Goal: Task Accomplishment & Management: Use online tool/utility

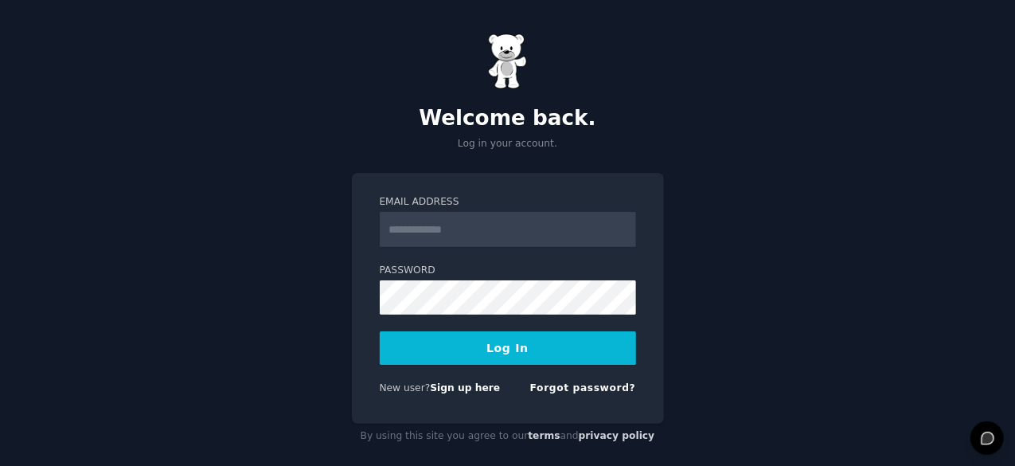
type input "**********"
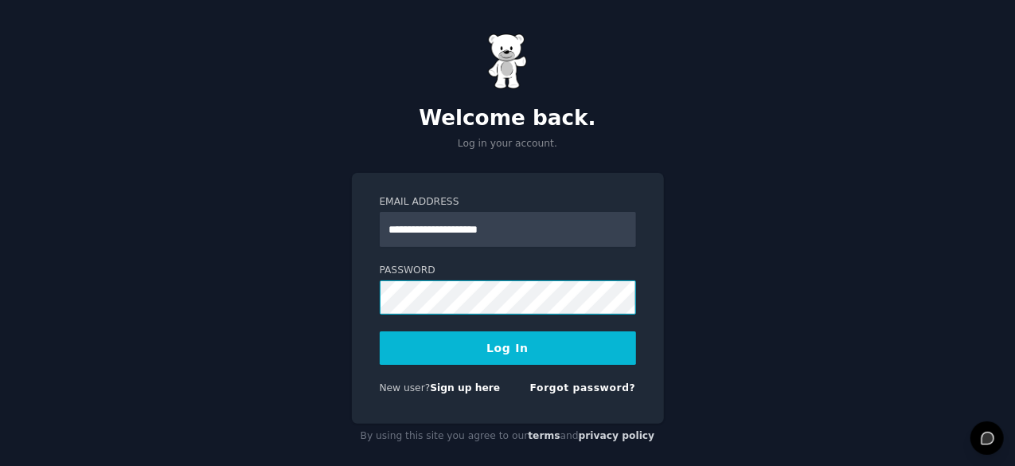
click at [380, 331] on button "Log In" at bounding box center [508, 347] width 256 height 33
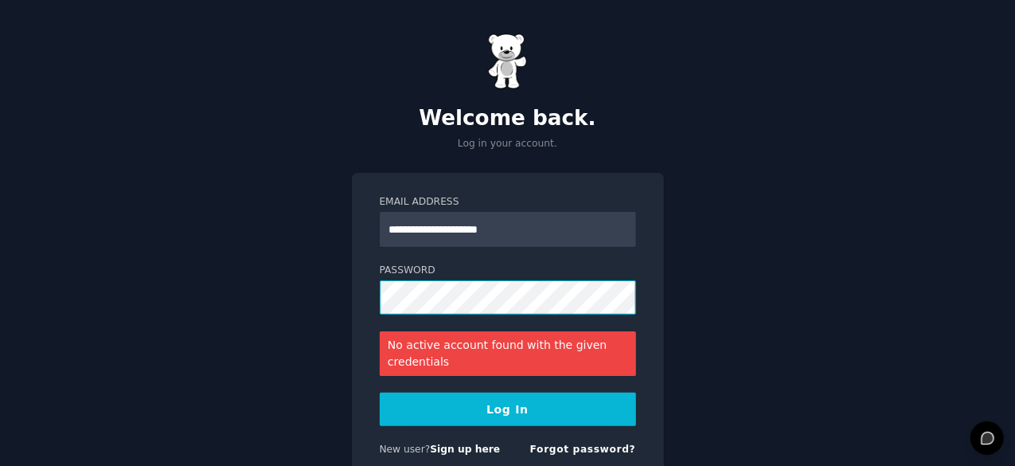
click at [380, 393] on button "Log In" at bounding box center [508, 409] width 256 height 33
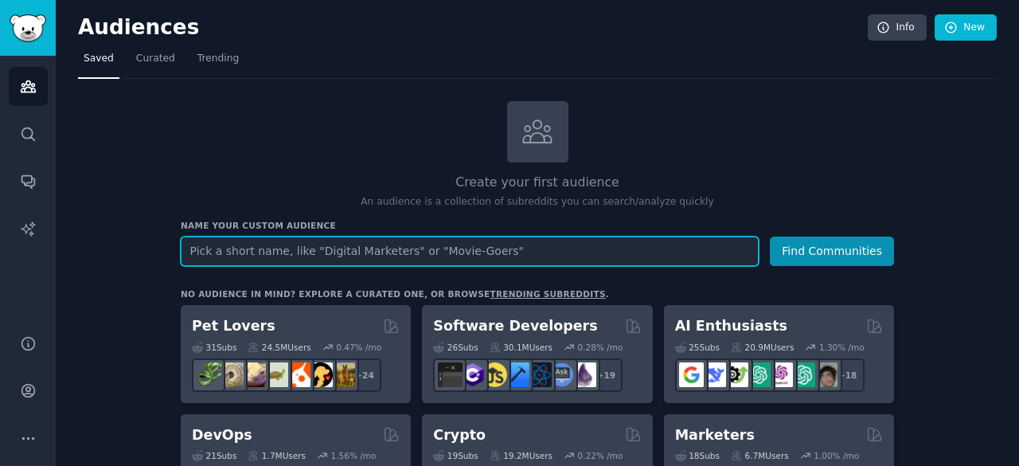
click at [430, 252] on input "text" at bounding box center [470, 251] width 578 height 29
click at [592, 248] on input "text" at bounding box center [470, 251] width 578 height 29
type input "g"
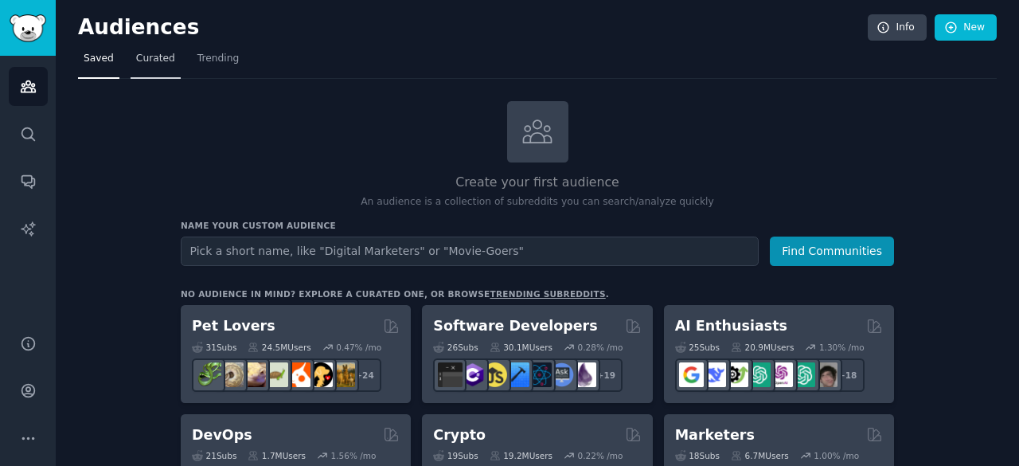
click at [145, 67] on link "Curated" at bounding box center [156, 62] width 50 height 33
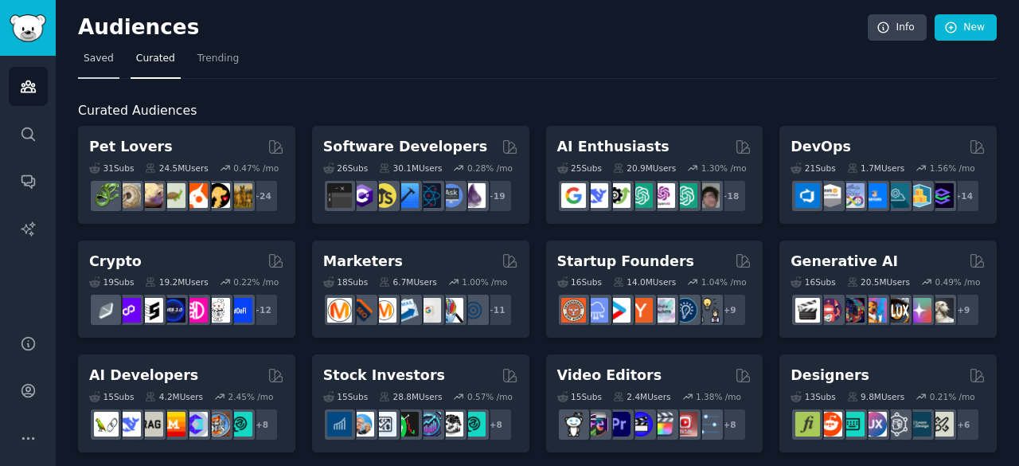
click at [102, 66] on link "Saved" at bounding box center [98, 62] width 41 height 33
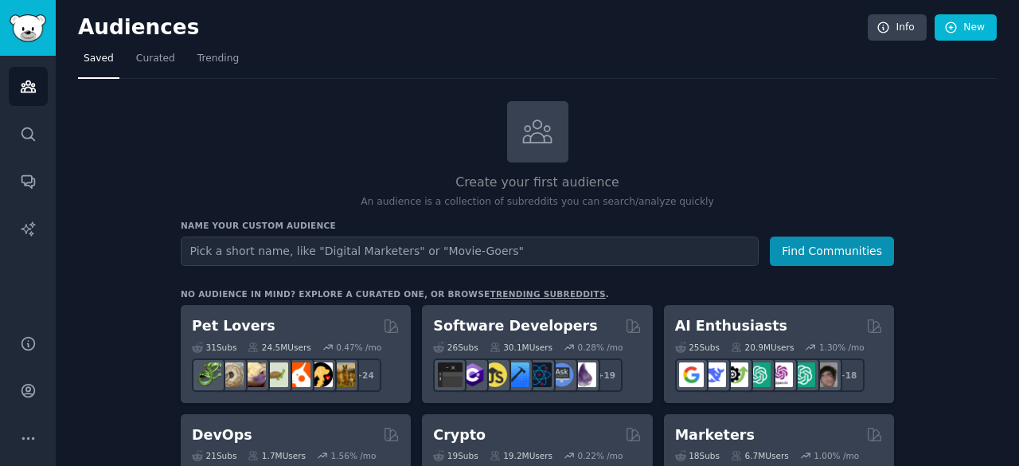
click at [141, 55] on span "Curated" at bounding box center [155, 59] width 39 height 14
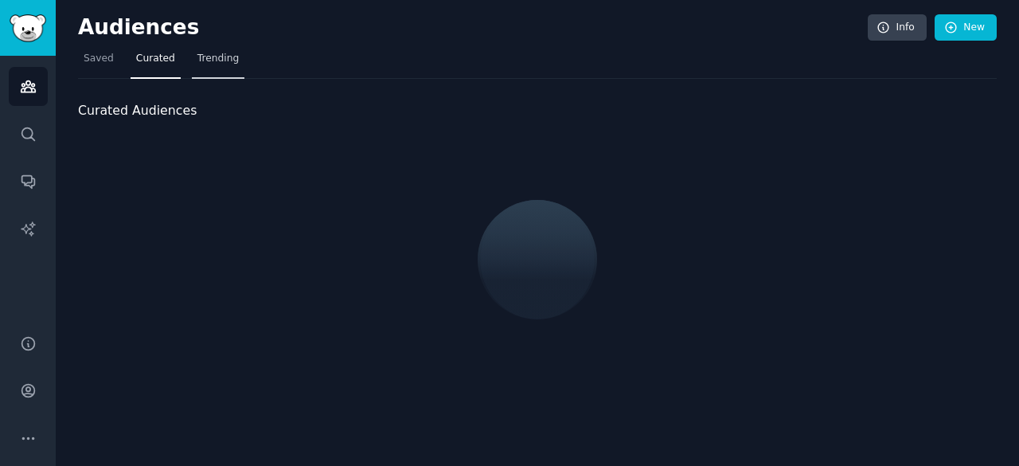
click at [204, 53] on span "Trending" at bounding box center [217, 59] width 41 height 14
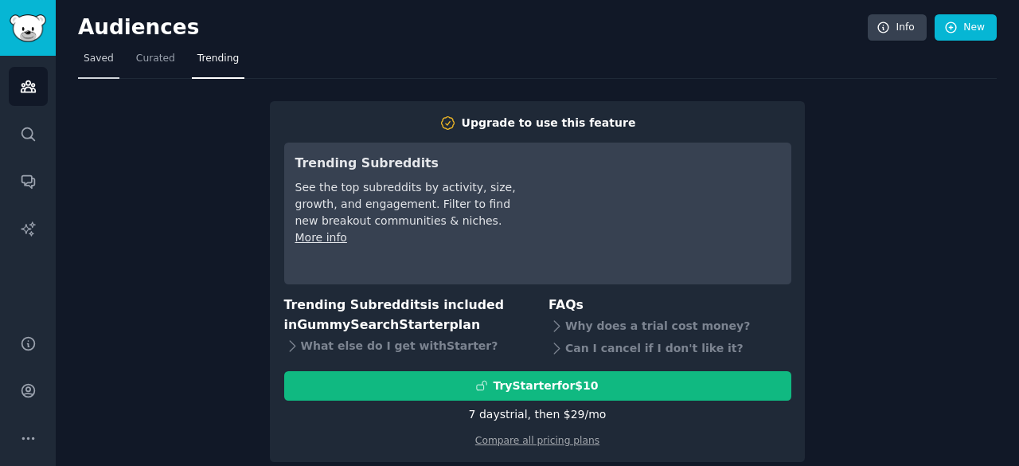
click at [94, 56] on span "Saved" at bounding box center [99, 59] width 30 height 14
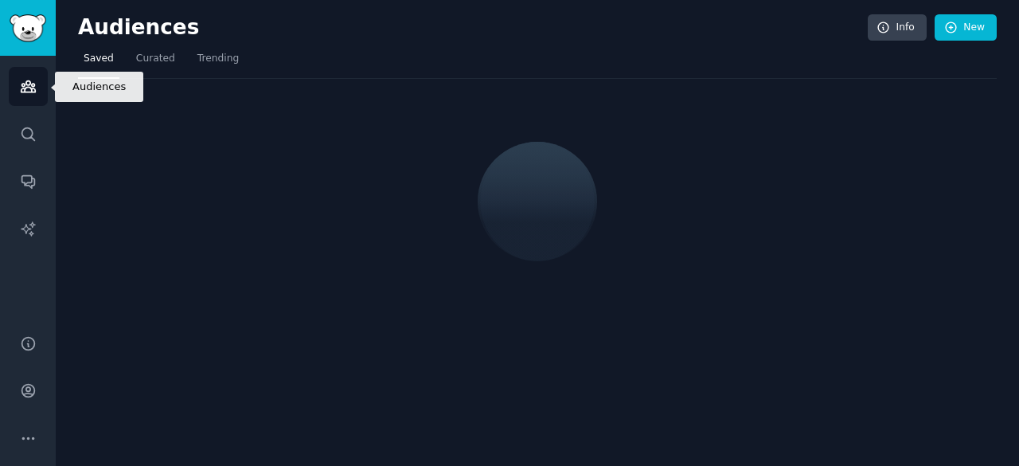
click at [14, 99] on link "Audiences" at bounding box center [28, 86] width 39 height 39
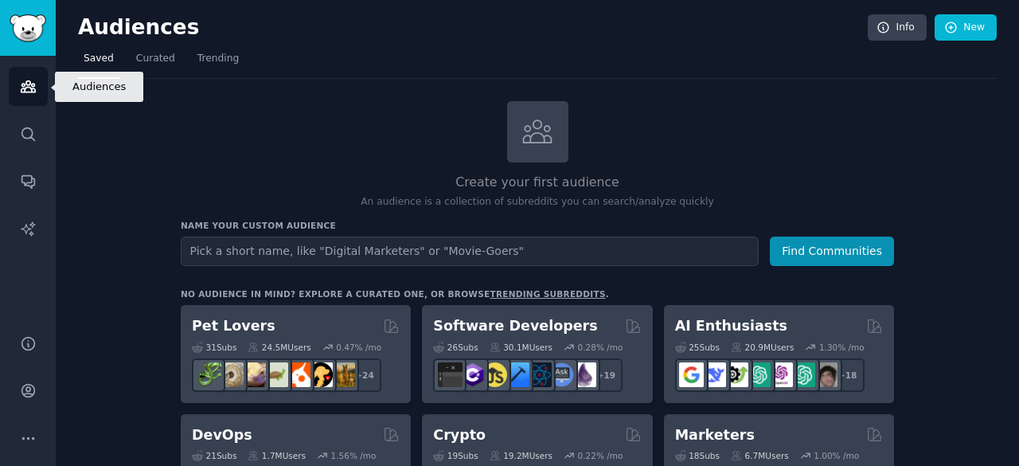
click at [31, 91] on icon "Sidebar" at bounding box center [28, 86] width 14 height 11
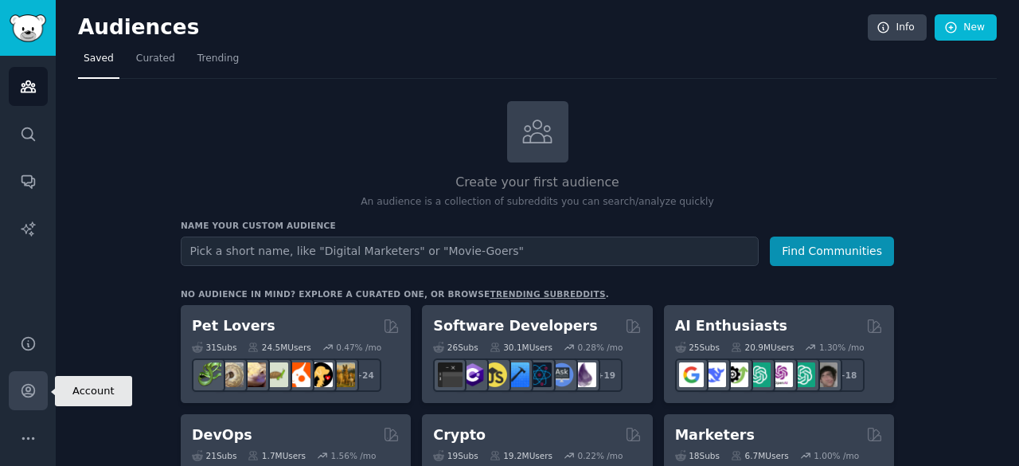
click at [27, 383] on icon "Sidebar" at bounding box center [28, 390] width 17 height 17
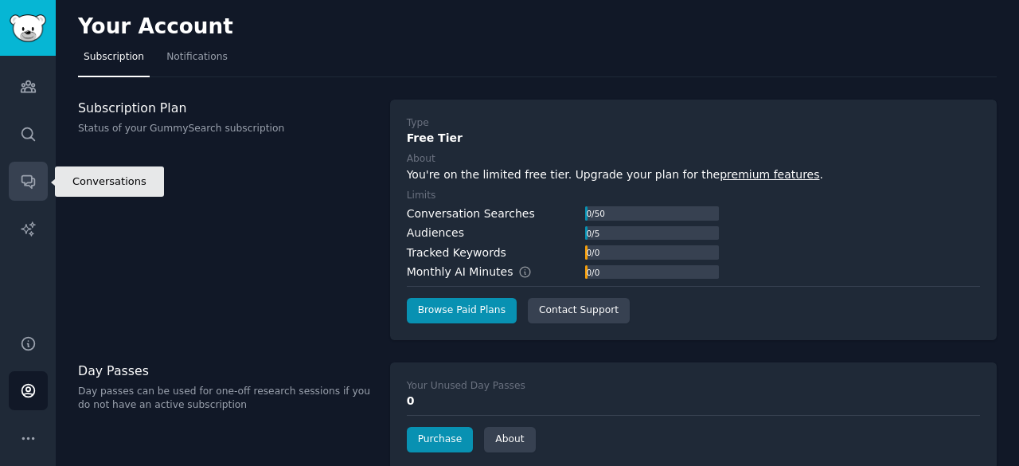
click at [29, 187] on icon "Sidebar" at bounding box center [28, 182] width 13 height 13
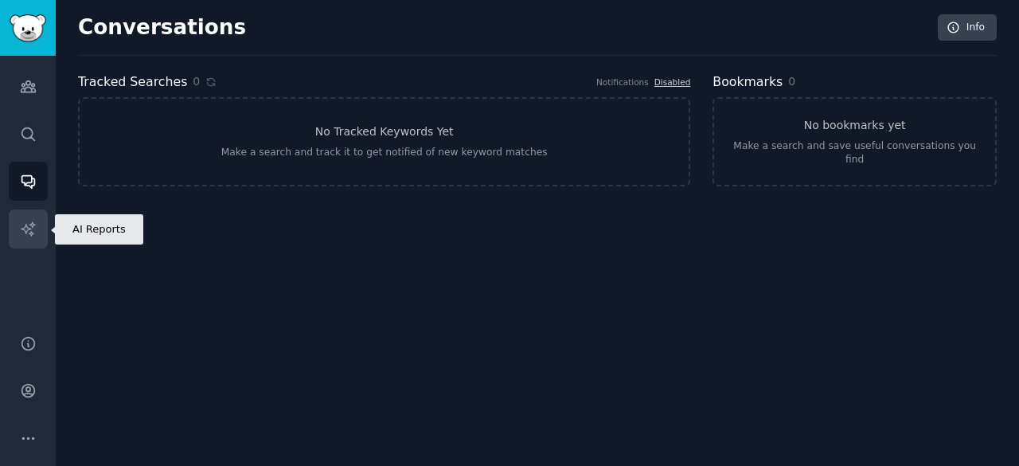
click at [35, 242] on link "AI Reports" at bounding box center [28, 228] width 39 height 39
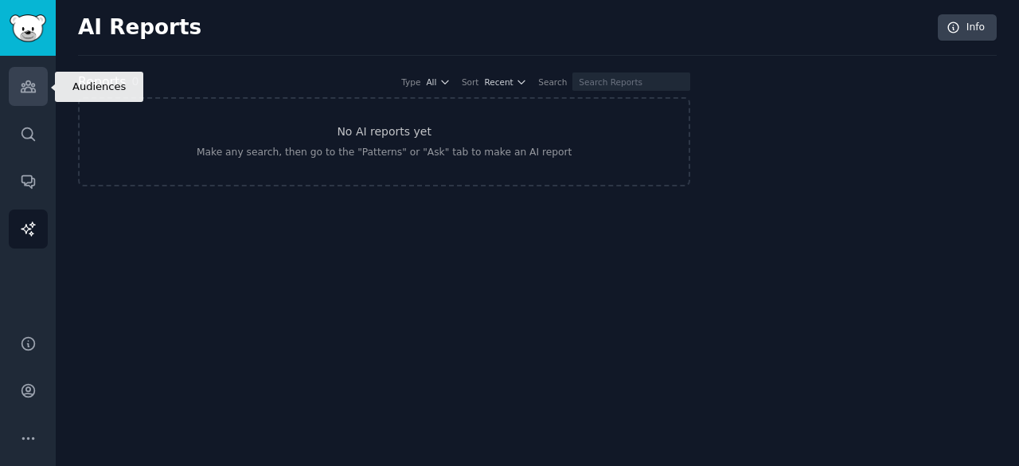
click at [36, 88] on icon "Sidebar" at bounding box center [28, 86] width 17 height 17
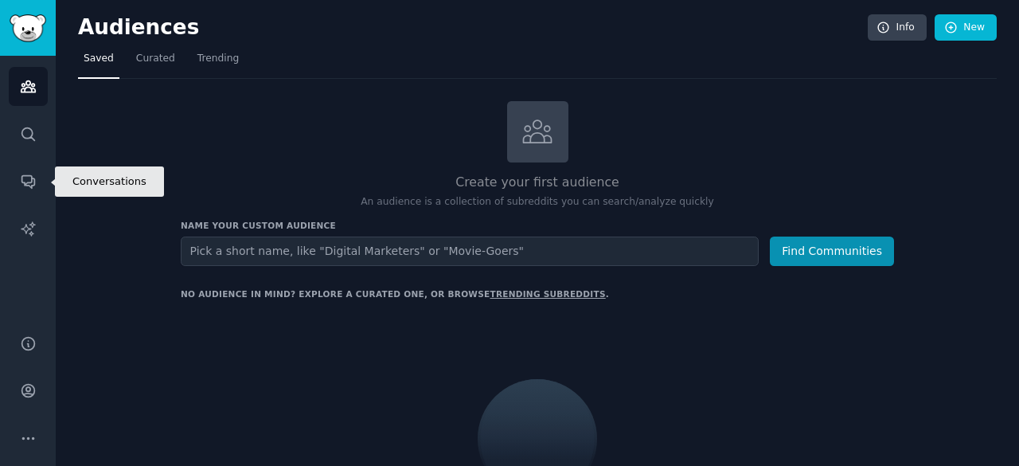
click at [40, 206] on div "Audiences Search Conversations AI Reports" at bounding box center [28, 186] width 56 height 260
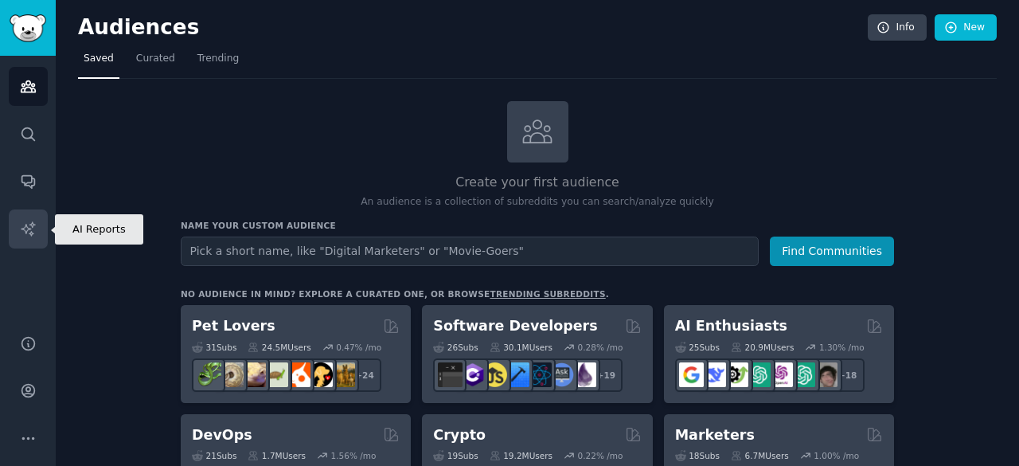
click at [37, 216] on link "AI Reports" at bounding box center [28, 228] width 39 height 39
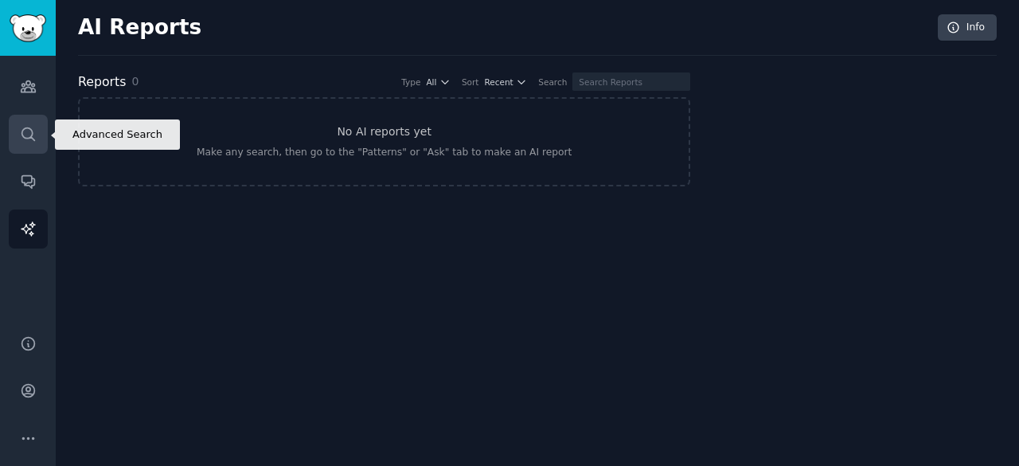
click at [27, 118] on link "Search" at bounding box center [28, 134] width 39 height 39
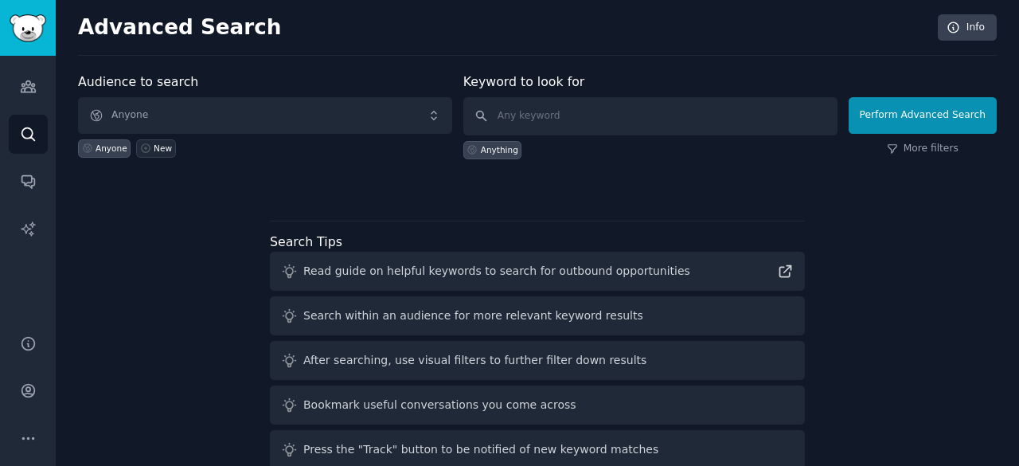
click at [154, 149] on div "New" at bounding box center [163, 148] width 18 height 11
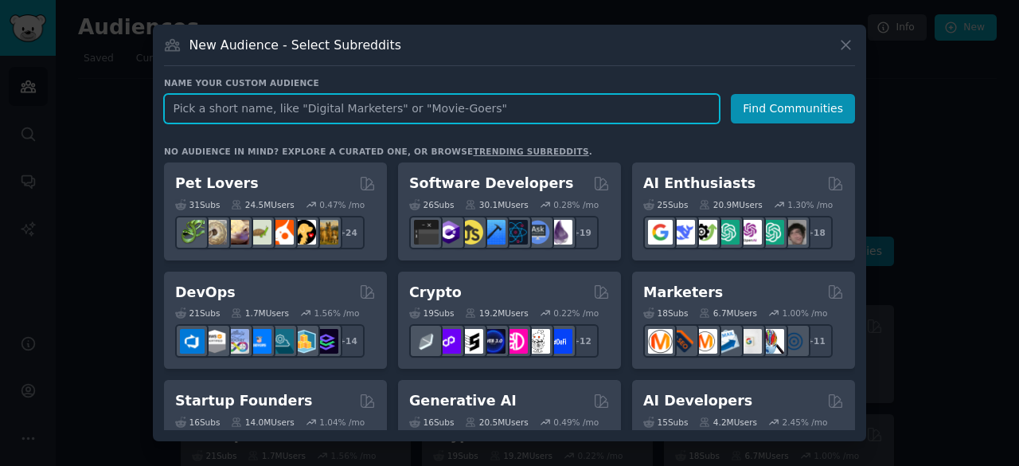
click at [382, 96] on input "text" at bounding box center [442, 108] width 556 height 29
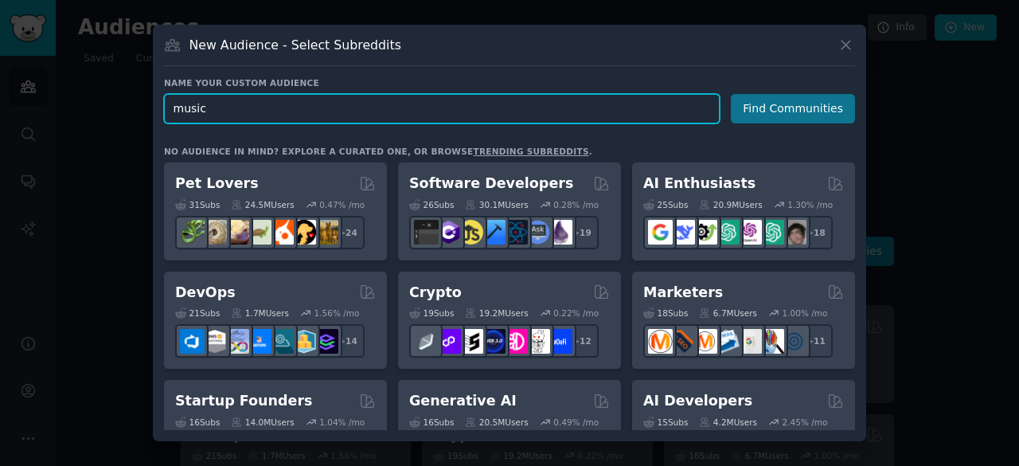
type input "music"
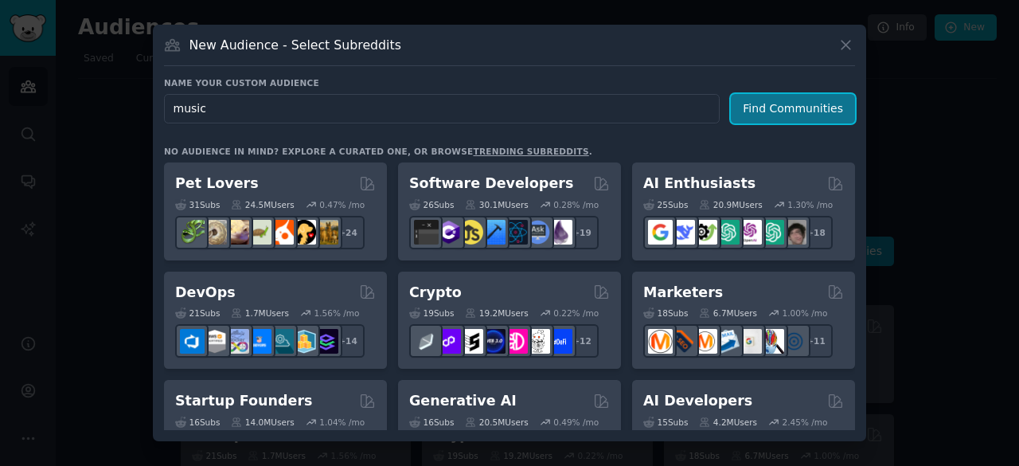
click at [766, 120] on button "Find Communities" at bounding box center [793, 108] width 124 height 29
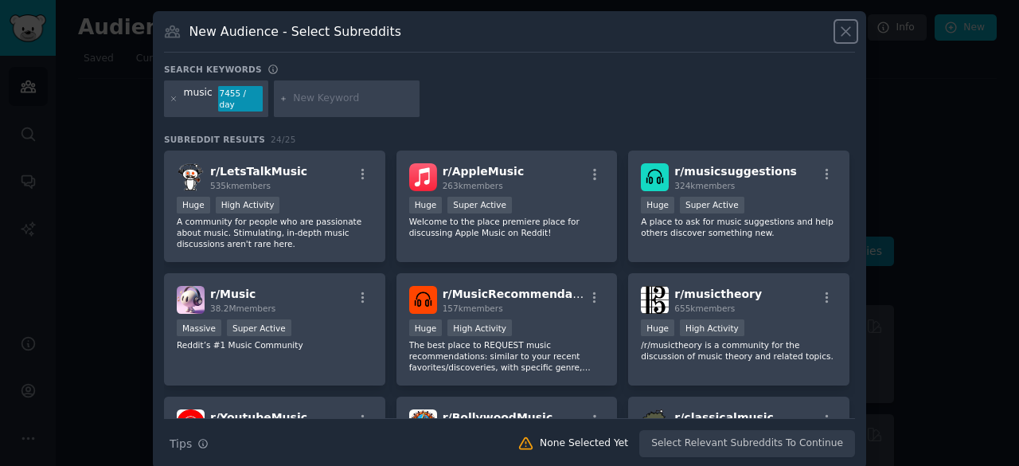
click at [846, 39] on button at bounding box center [846, 31] width 18 height 18
